Goal: Task Accomplishment & Management: Use online tool/utility

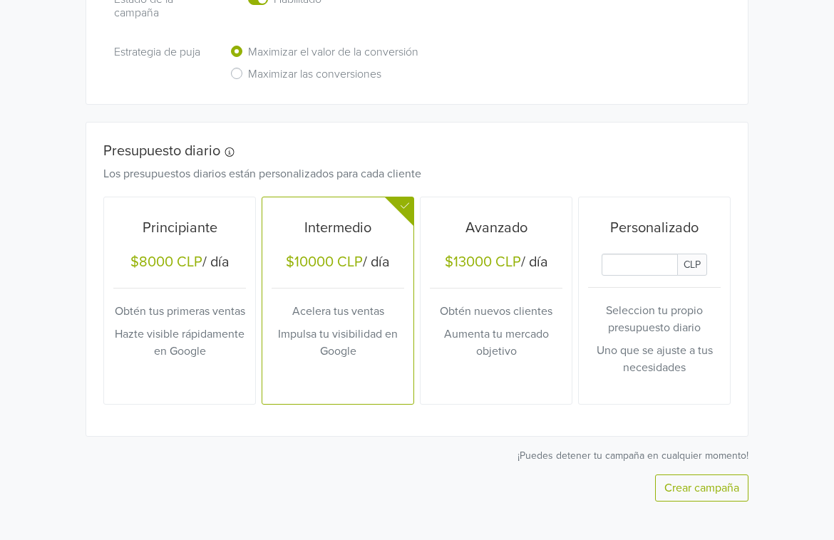
scroll to position [513, 0]
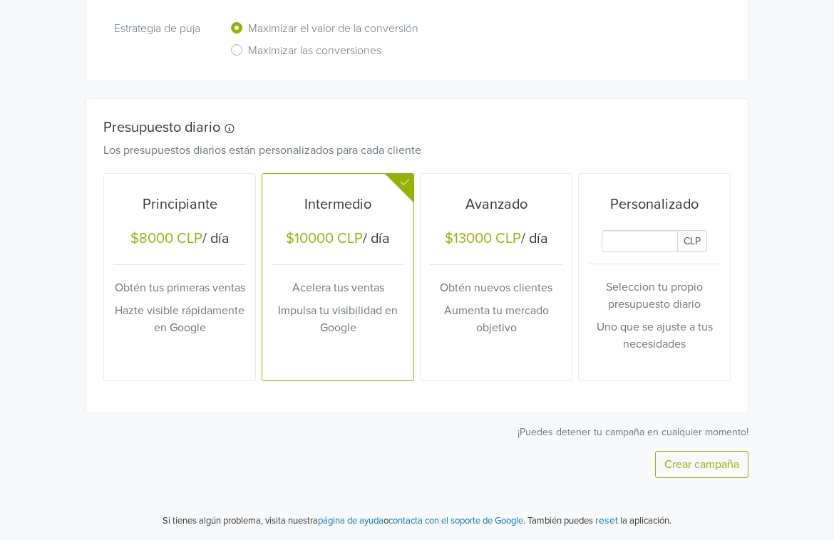
click at [248, 50] on label "Maximizar las conversiones" at bounding box center [314, 52] width 133 height 22
click at [0, 0] on input "Maximizar las conversiones" at bounding box center [0, 0] width 0 height 0
click at [51, 133] on div "Tu tienda Jumpseller ha sido conectada a tu cuenta de Google Email adrian.godoy…" at bounding box center [417, 34] width 856 height 1012
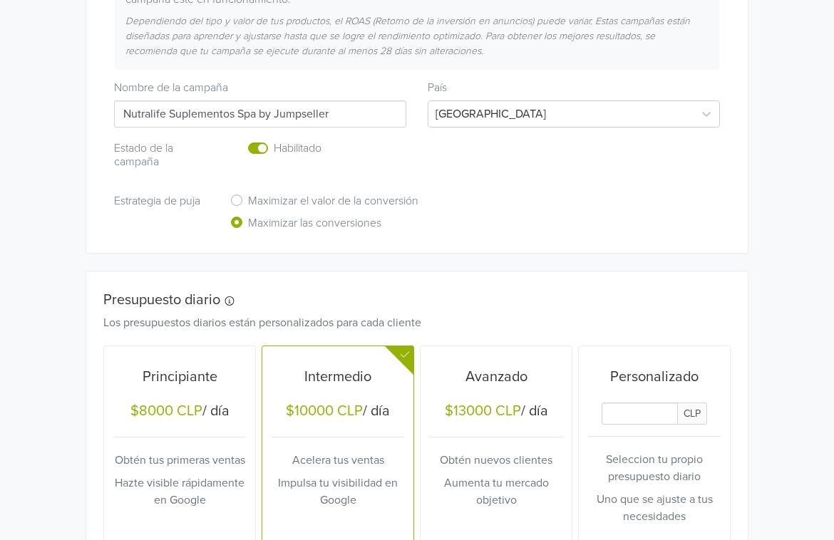
scroll to position [0, 0]
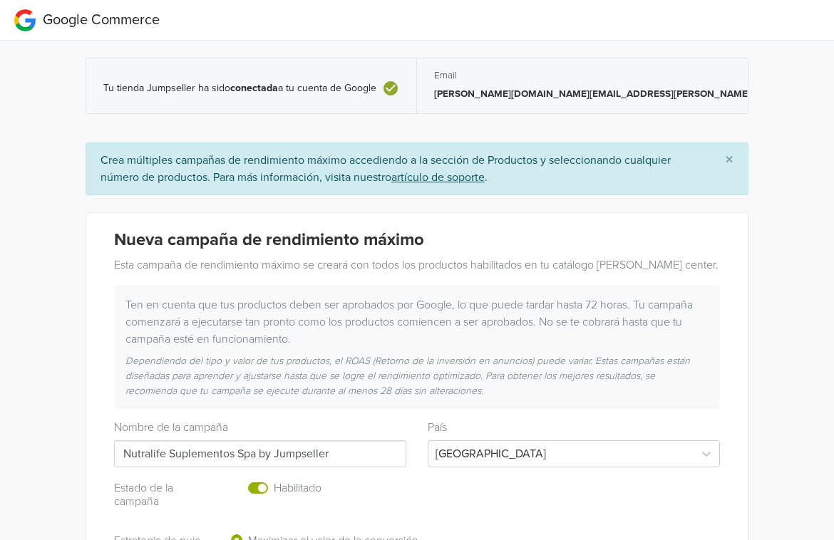
drag, startPoint x: 600, startPoint y: 93, endPoint x: 659, endPoint y: 89, distance: 59.3
copy p "5625491839"
click at [764, 98] on div "Tu tienda Jumpseller ha sido conectada a tu cuenta de Google Email [PERSON_NAME…" at bounding box center [417, 547] width 856 height 1012
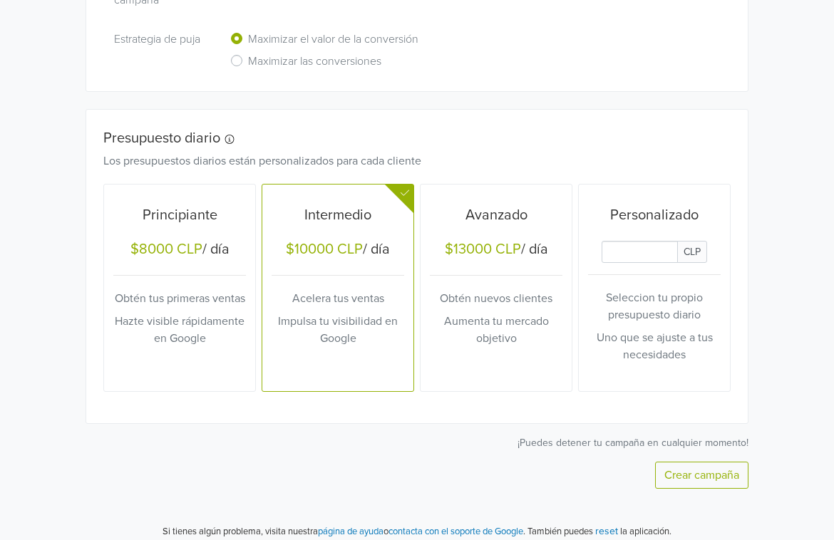
scroll to position [513, 0]
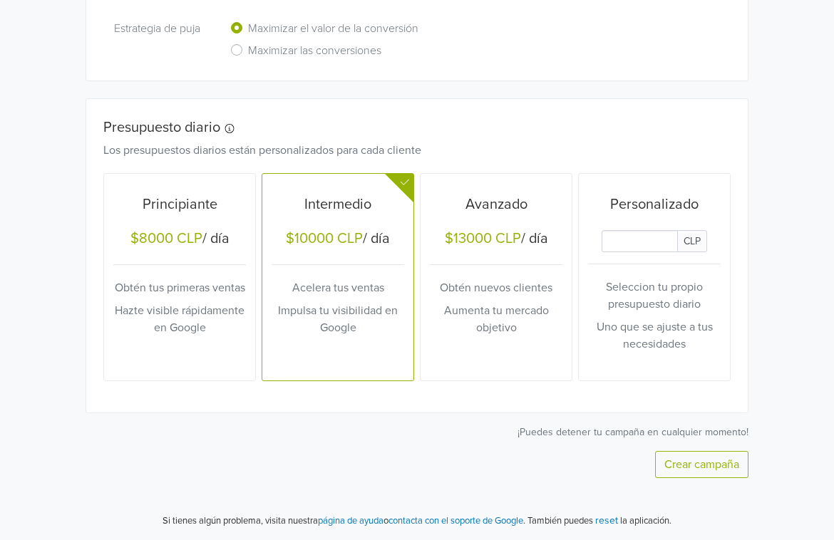
click at [698, 465] on button "Crear campaña" at bounding box center [701, 464] width 93 height 27
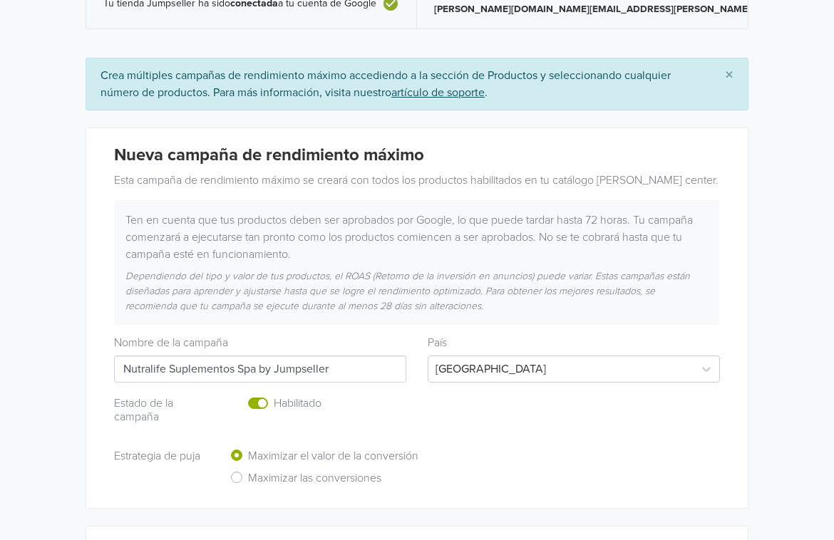
scroll to position [0, 0]
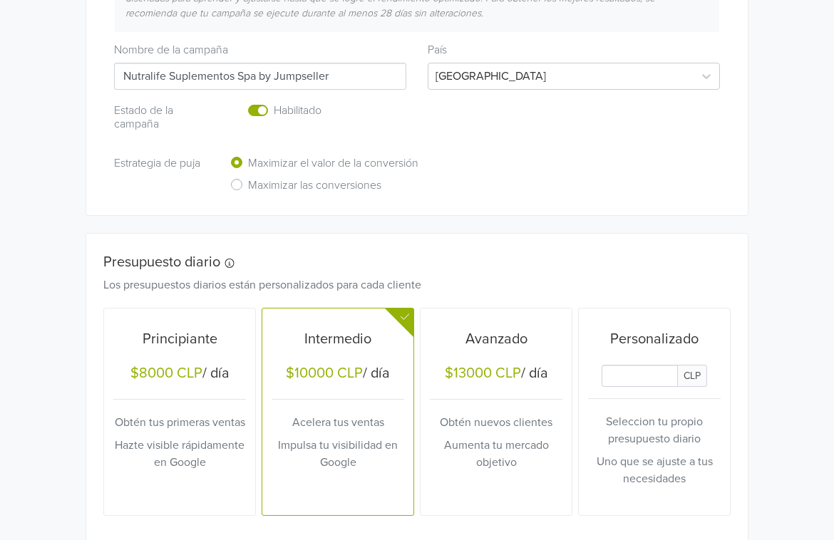
scroll to position [346, 0]
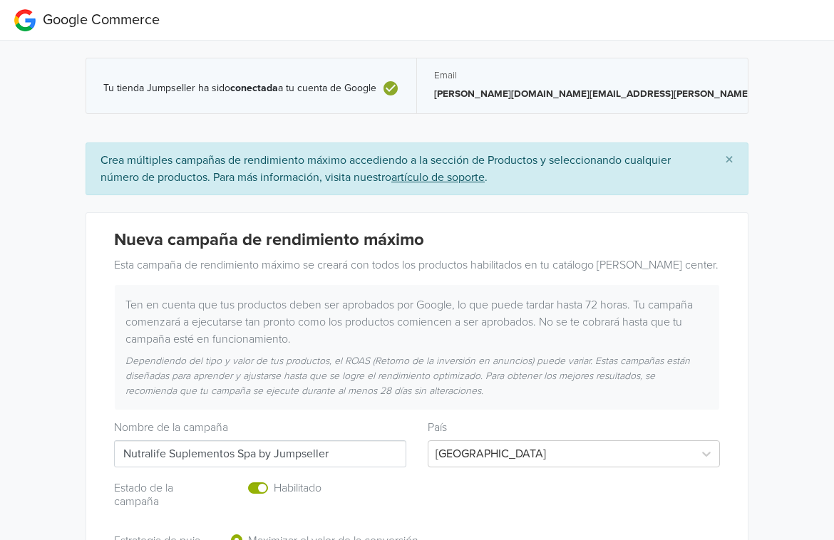
drag, startPoint x: 11, startPoint y: 228, endPoint x: 21, endPoint y: 228, distance: 10.0
click at [11, 228] on div "Tu tienda Jumpseller ha sido conectada a tu cuenta de Google Email [PERSON_NAME…" at bounding box center [417, 547] width 856 height 1012
click at [21, 228] on div "Tu tienda Jumpseller ha sido conectada a tu cuenta de Google Email [PERSON_NAME…" at bounding box center [417, 547] width 856 height 1012
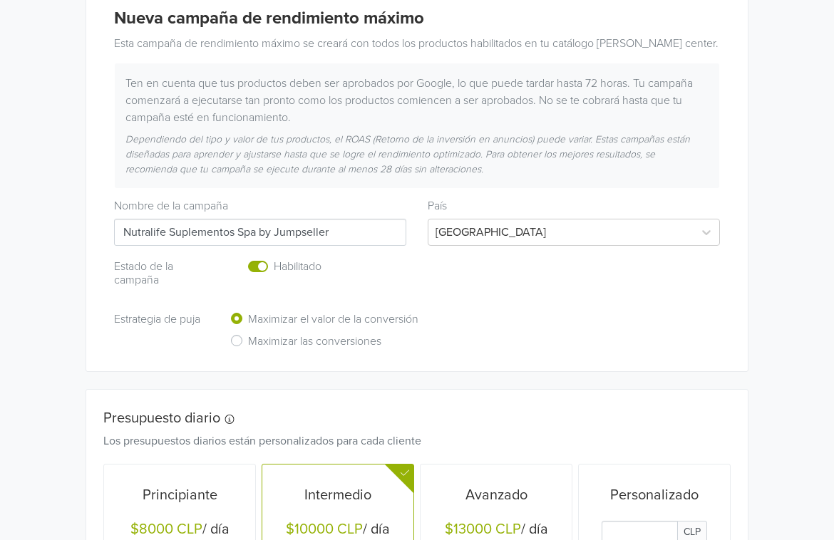
scroll to position [333, 0]
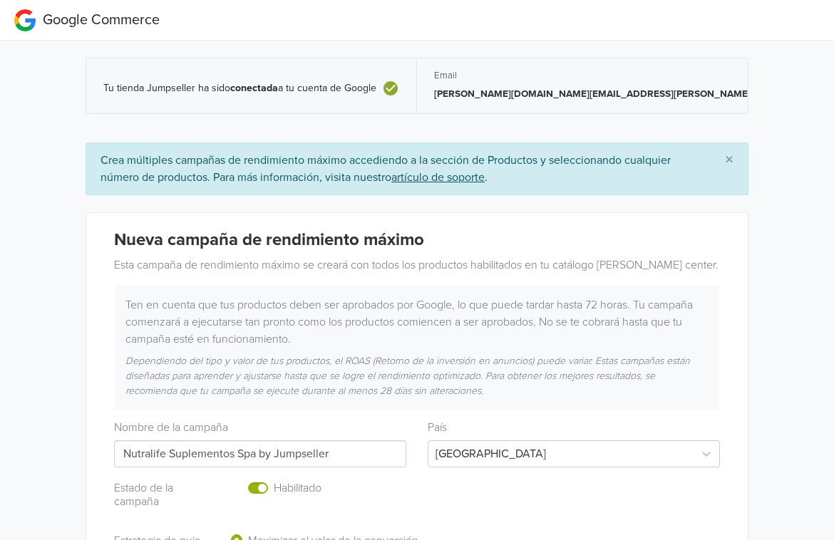
scroll to position [513, 0]
